Goal: Task Accomplishment & Management: Use online tool/utility

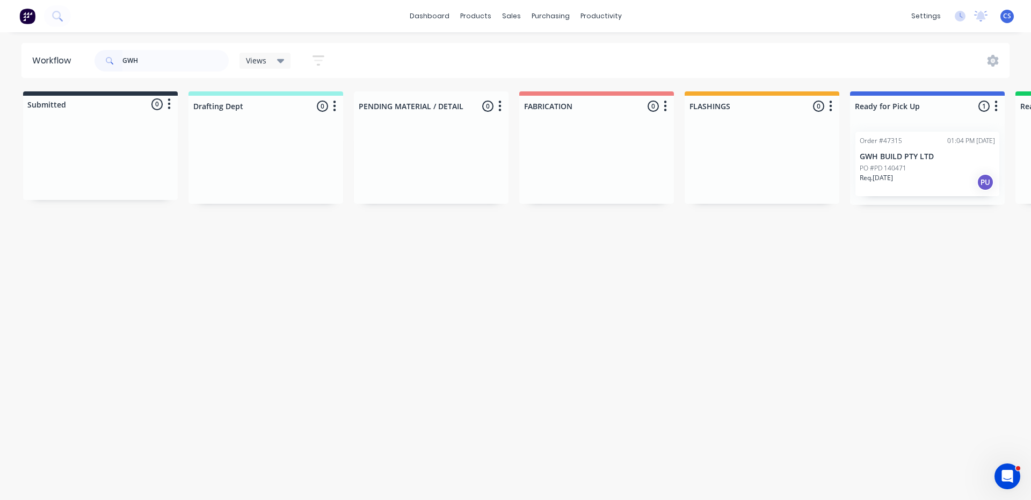
type input "GWH"
click at [893, 175] on p "Req. [DATE]" at bounding box center [876, 178] width 33 height 10
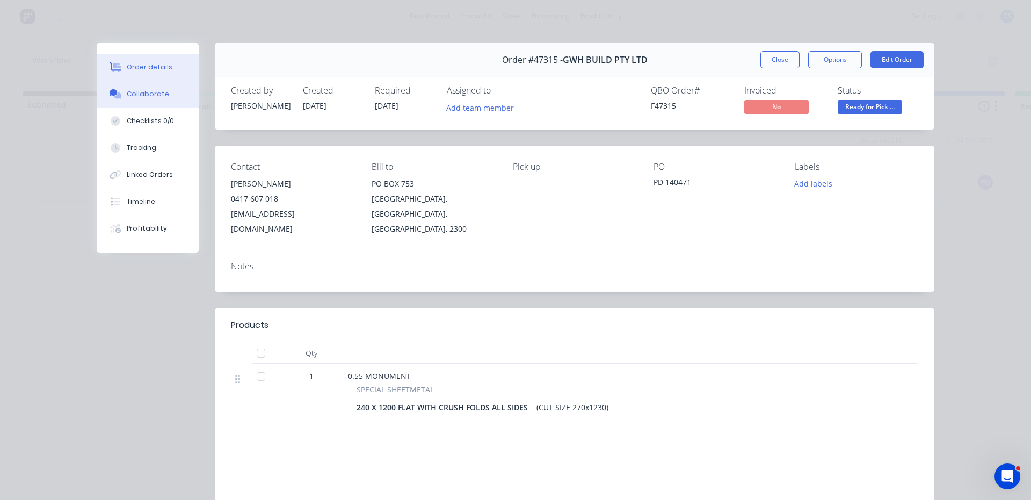
click at [127, 96] on div "Collaborate" at bounding box center [148, 94] width 42 height 10
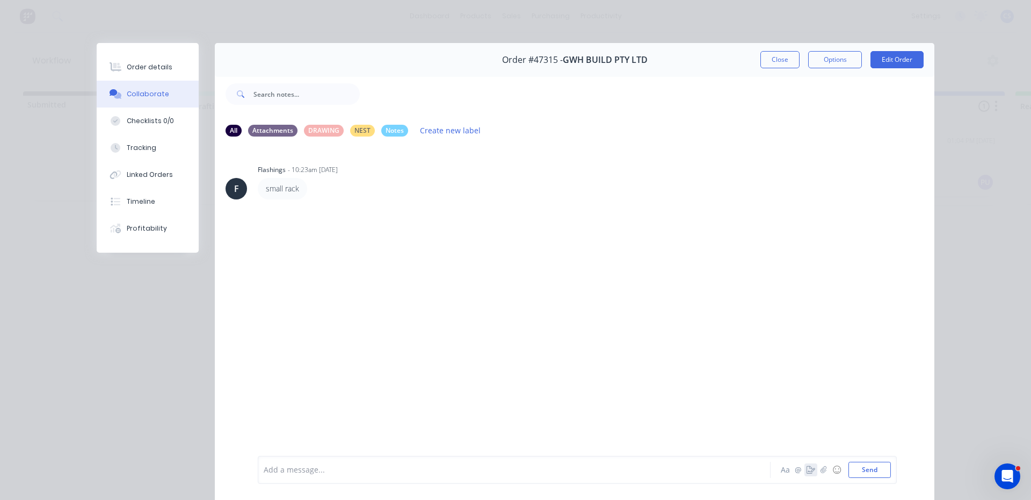
click at [805, 468] on button "button" at bounding box center [811, 469] width 13 height 13
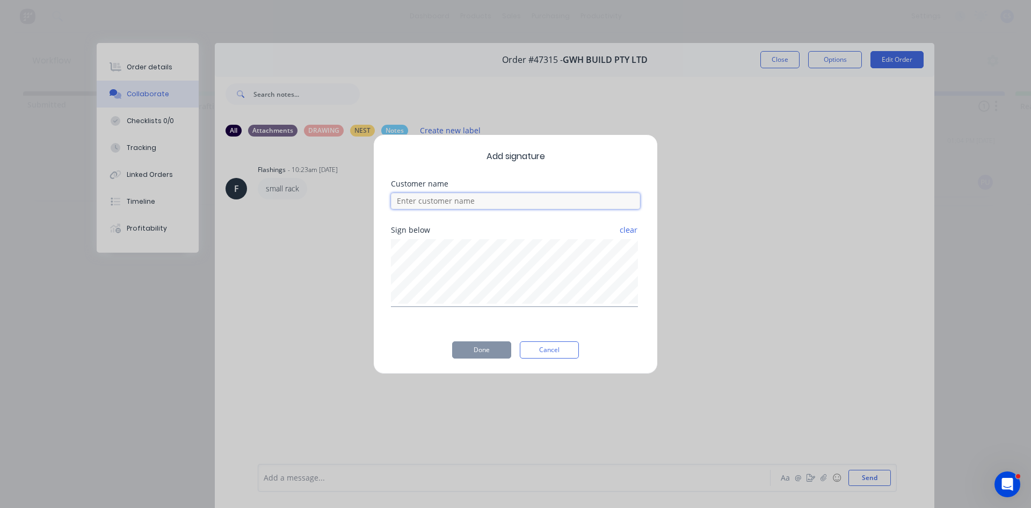
click at [485, 202] on input at bounding box center [515, 201] width 249 height 16
type input "MATT"
click at [483, 354] on button "Done" at bounding box center [481, 349] width 59 height 17
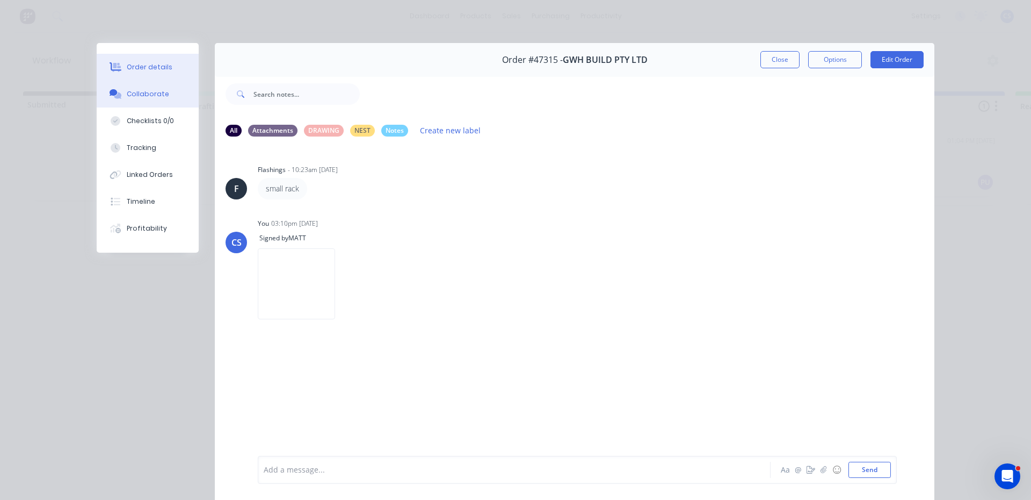
click at [143, 69] on div "Order details" at bounding box center [150, 67] width 46 height 10
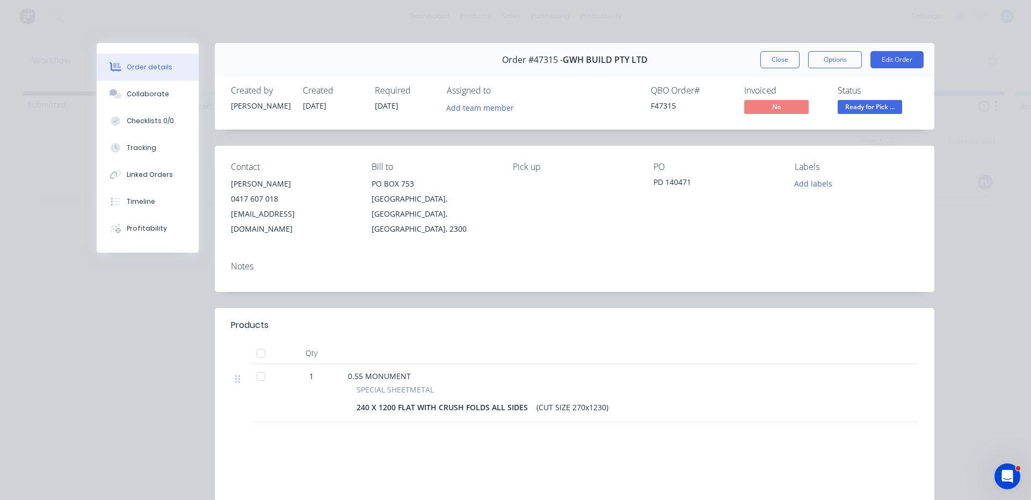
click at [882, 109] on span "Ready for Pick ..." at bounding box center [870, 106] width 64 height 13
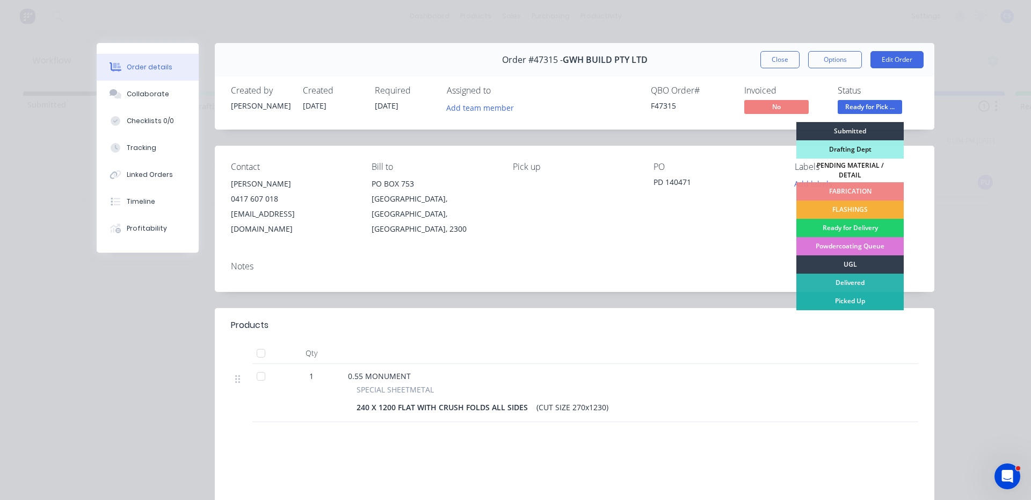
click at [843, 299] on div "Picked Up" at bounding box center [850, 301] width 107 height 18
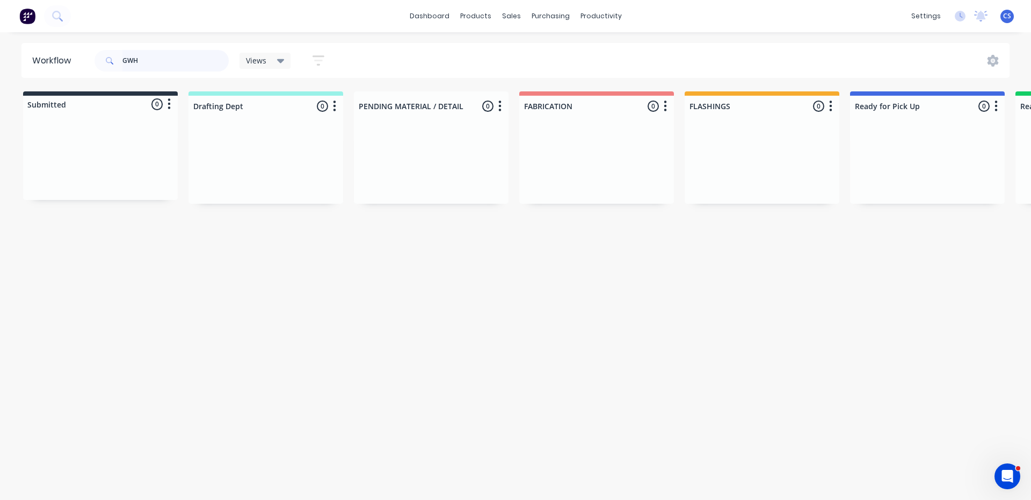
click at [154, 50] on input "GWH" at bounding box center [175, 60] width 106 height 21
type input "G"
